Goal: Information Seeking & Learning: Learn about a topic

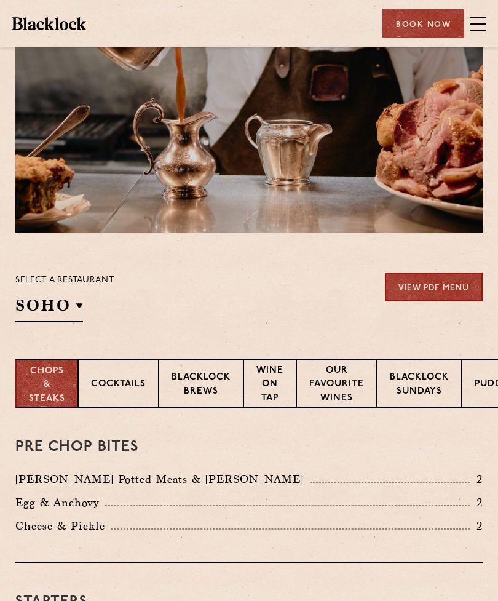
scroll to position [57, 0]
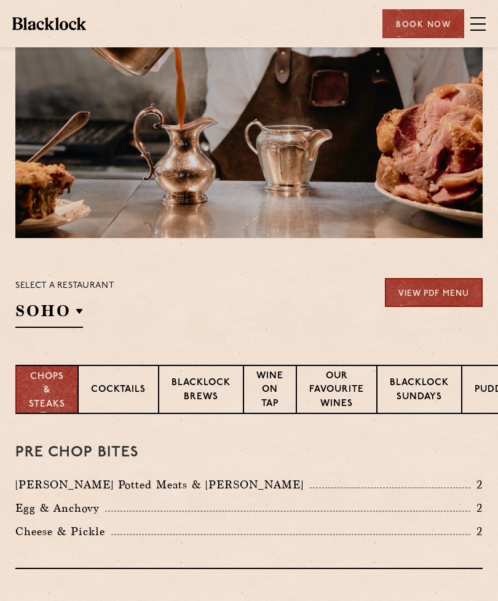
click at [0, 0] on p "Covent Garden" at bounding box center [0, 0] width 0 height 0
click at [263, 311] on div "Select a restaurant Covent Garden Soho Birmingham City Shoreditch Covent Garden…" at bounding box center [248, 303] width 467 height 50
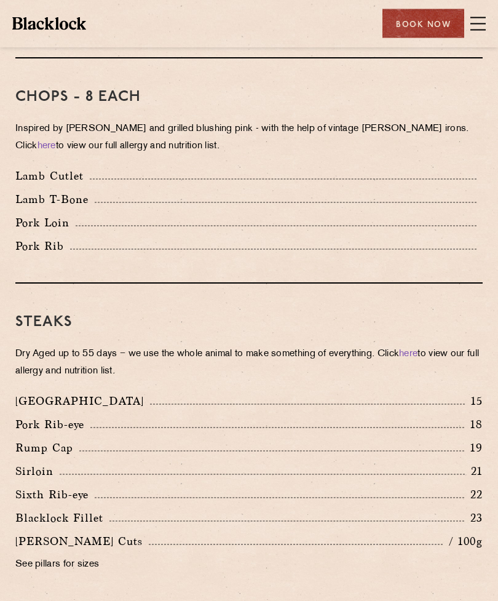
scroll to position [1035, 0]
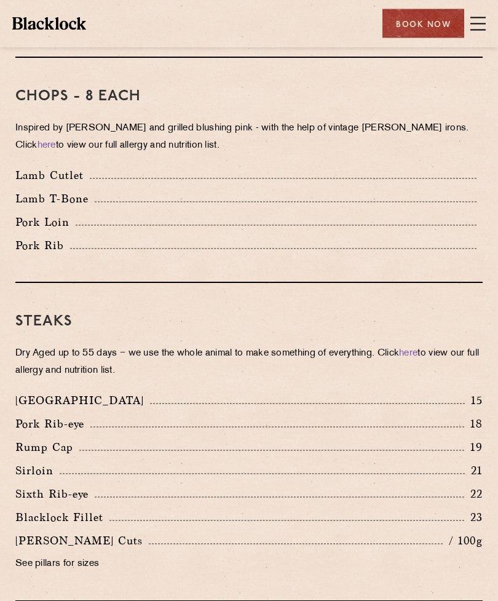
click at [52, 556] on p "See pillars for sizes" at bounding box center [248, 564] width 467 height 17
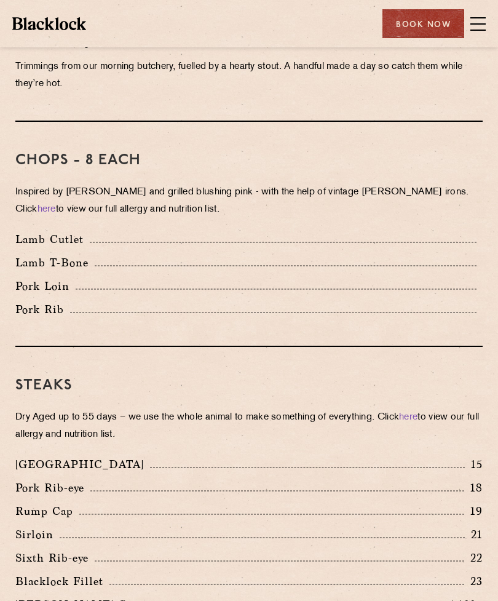
scroll to position [968, 0]
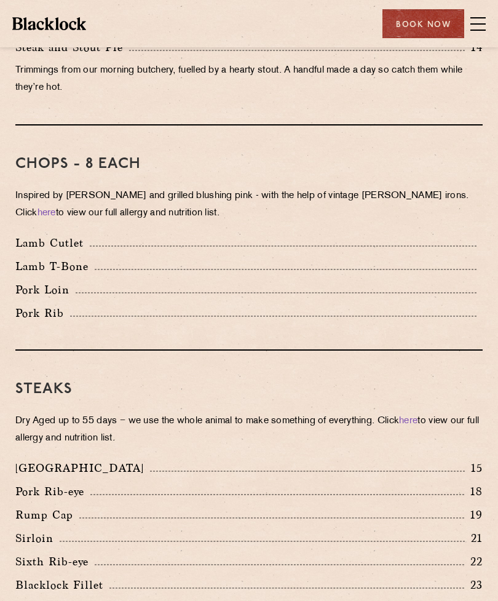
click at [478, 18] on span at bounding box center [477, 17] width 15 height 1
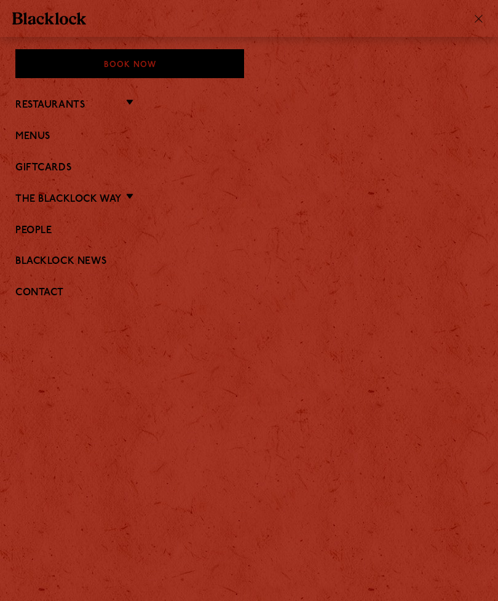
click at [41, 132] on link "Menus" at bounding box center [248, 137] width 467 height 12
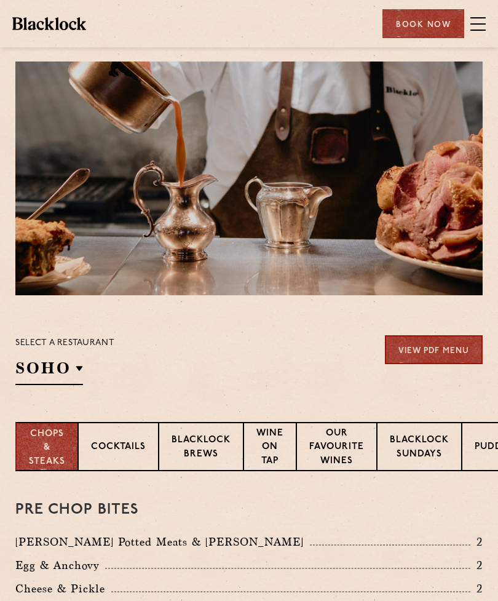
click at [0, 0] on p "Covent Garden" at bounding box center [0, 0] width 0 height 0
click at [261, 373] on div "Select a restaurant Covent Garden Soho Birmingham City Shoreditch Covent Garden…" at bounding box center [248, 360] width 467 height 50
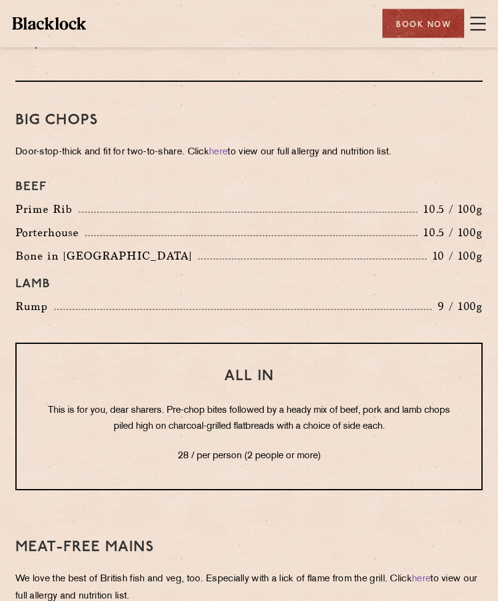
scroll to position [1551, 0]
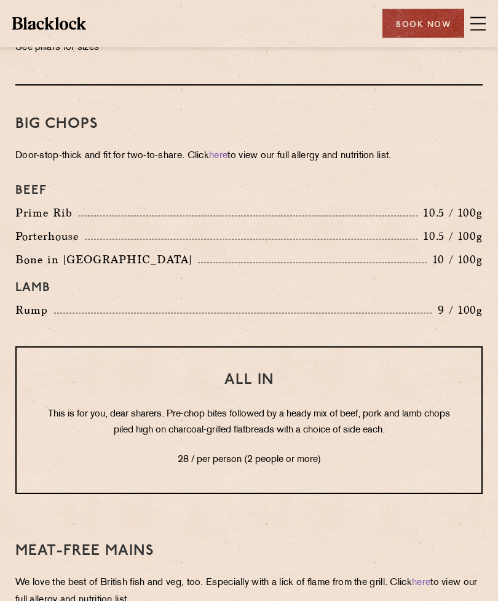
click at [492, 25] on div "Restaurants Soho City Shoreditch Covent Garden Canary Wharf Manchester Birmingh…" at bounding box center [249, 23] width 498 height 47
click at [492, 24] on div "Restaurants Soho City Shoreditch Covent Garden Canary Wharf Manchester Birmingh…" at bounding box center [249, 23] width 498 height 47
click at [476, 24] on span at bounding box center [477, 24] width 15 height 18
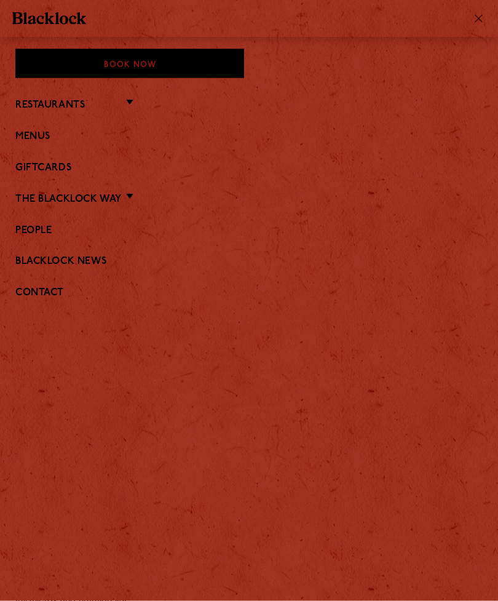
click at [122, 196] on link "The Blacklock Way" at bounding box center [68, 200] width 106 height 12
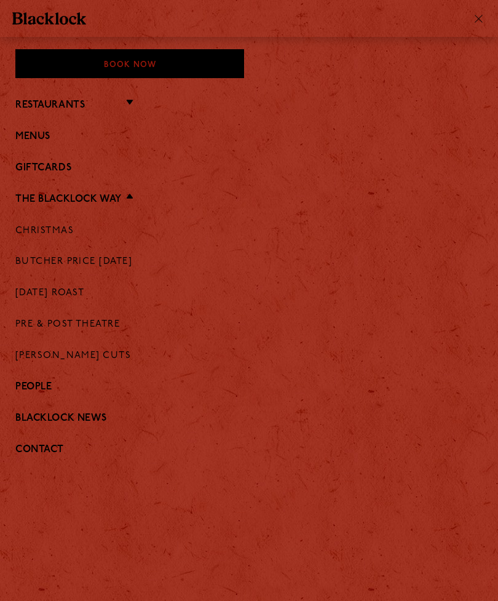
click at [111, 257] on link "Butcher Price [DATE]" at bounding box center [73, 261] width 117 height 11
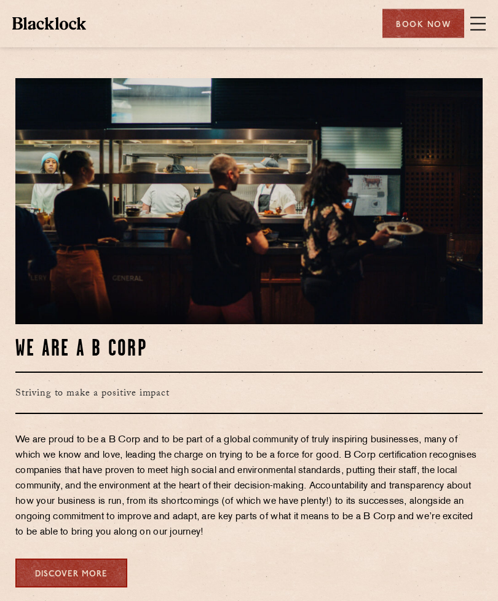
scroll to position [521, 0]
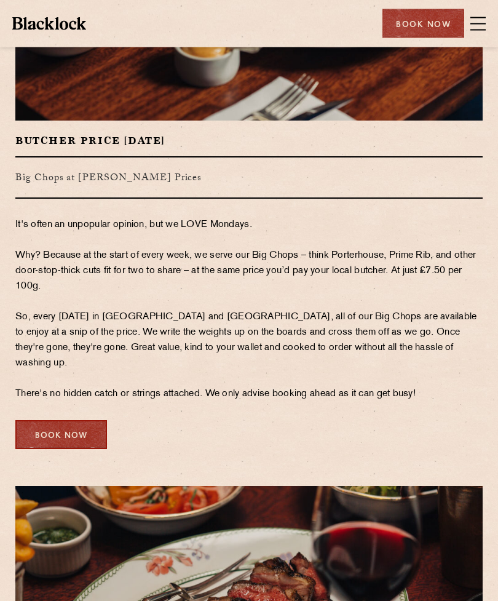
scroll to position [194, 0]
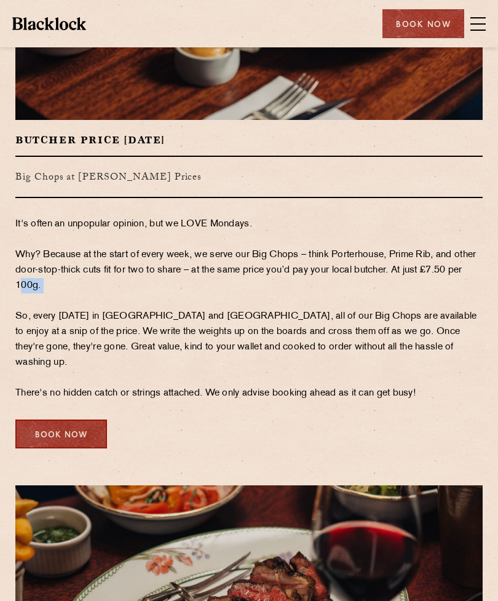
click at [264, 428] on div "Book Now" at bounding box center [248, 433] width 467 height 29
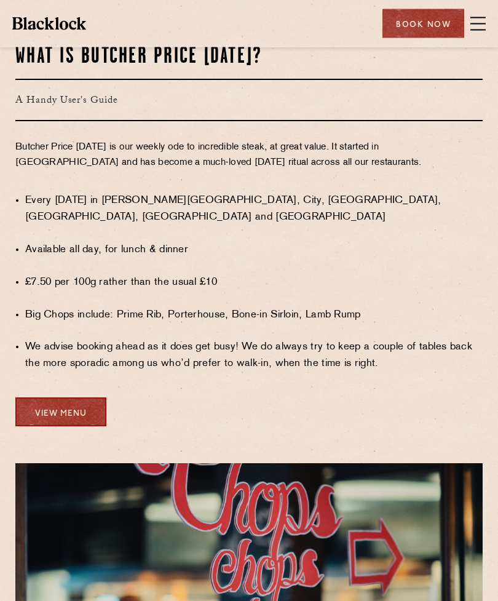
scroll to position [893, 0]
click at [58, 397] on link "View Menu" at bounding box center [60, 411] width 91 height 29
